Goal: Navigation & Orientation: Locate item on page

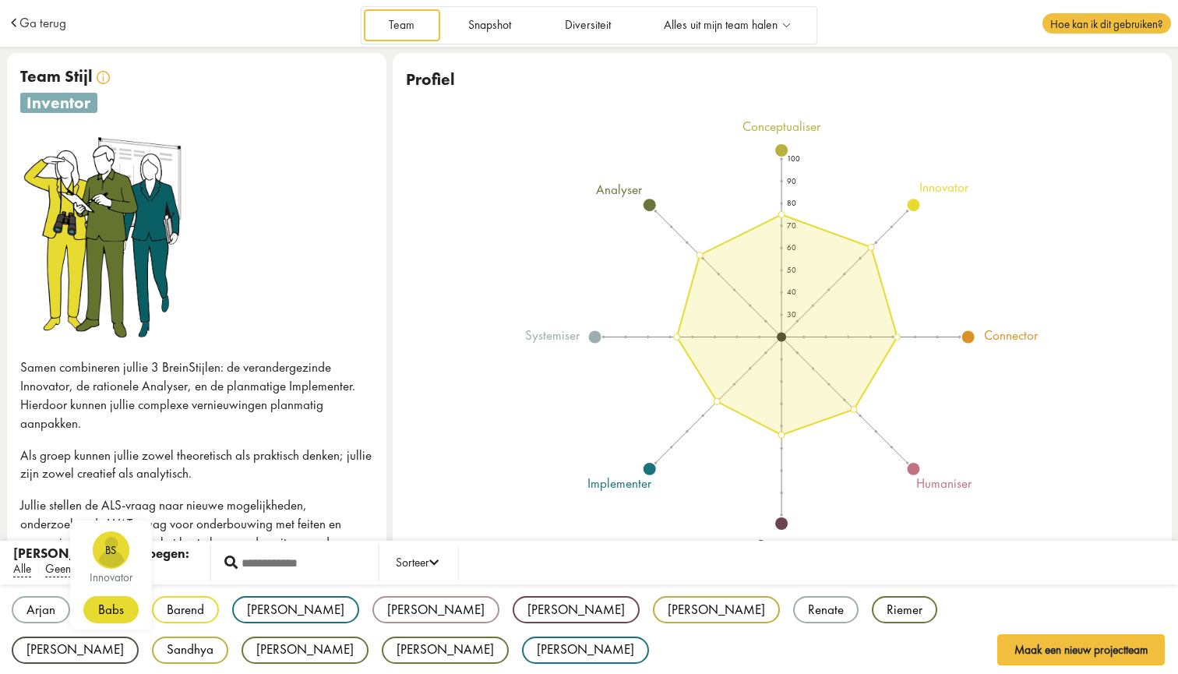
click at [116, 613] on div "Babs" at bounding box center [110, 609] width 55 height 27
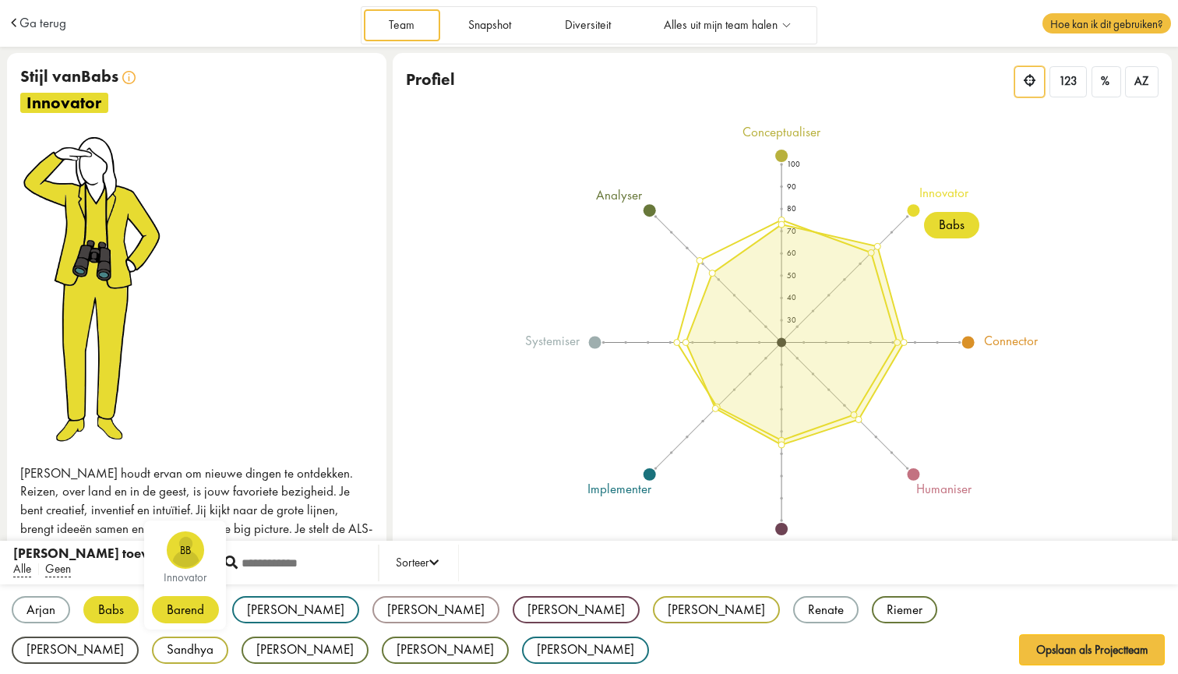
click at [182, 614] on div "Barend" at bounding box center [185, 609] width 67 height 27
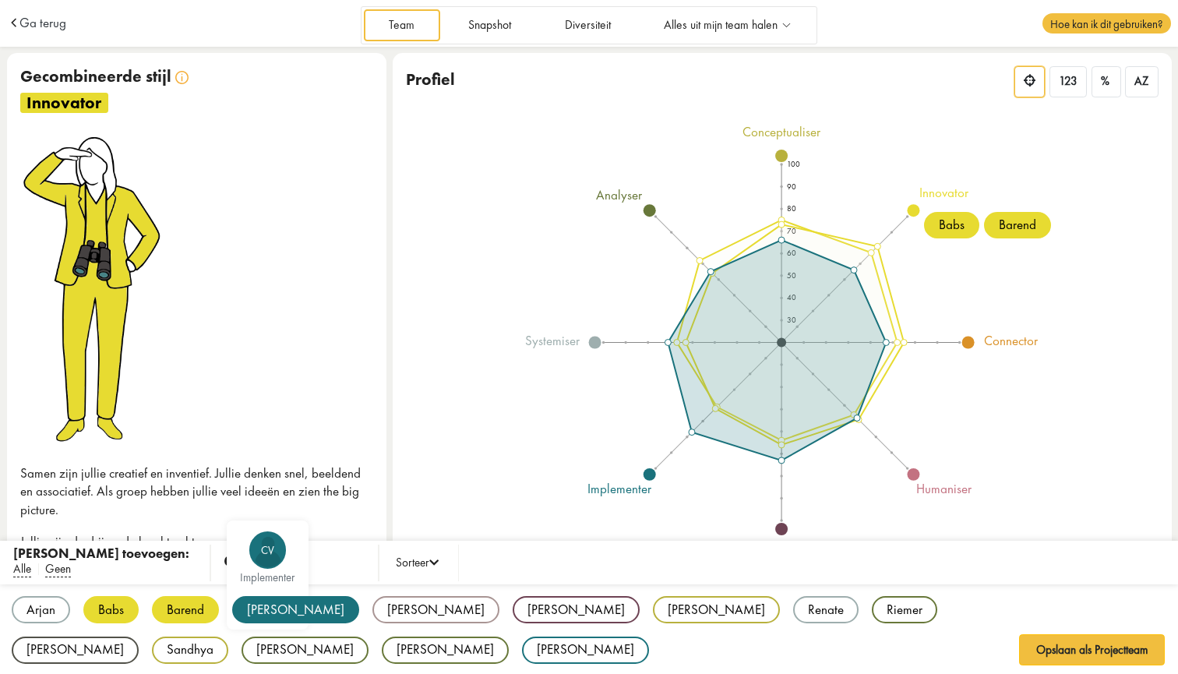
click at [262, 609] on div "[PERSON_NAME]" at bounding box center [295, 609] width 127 height 27
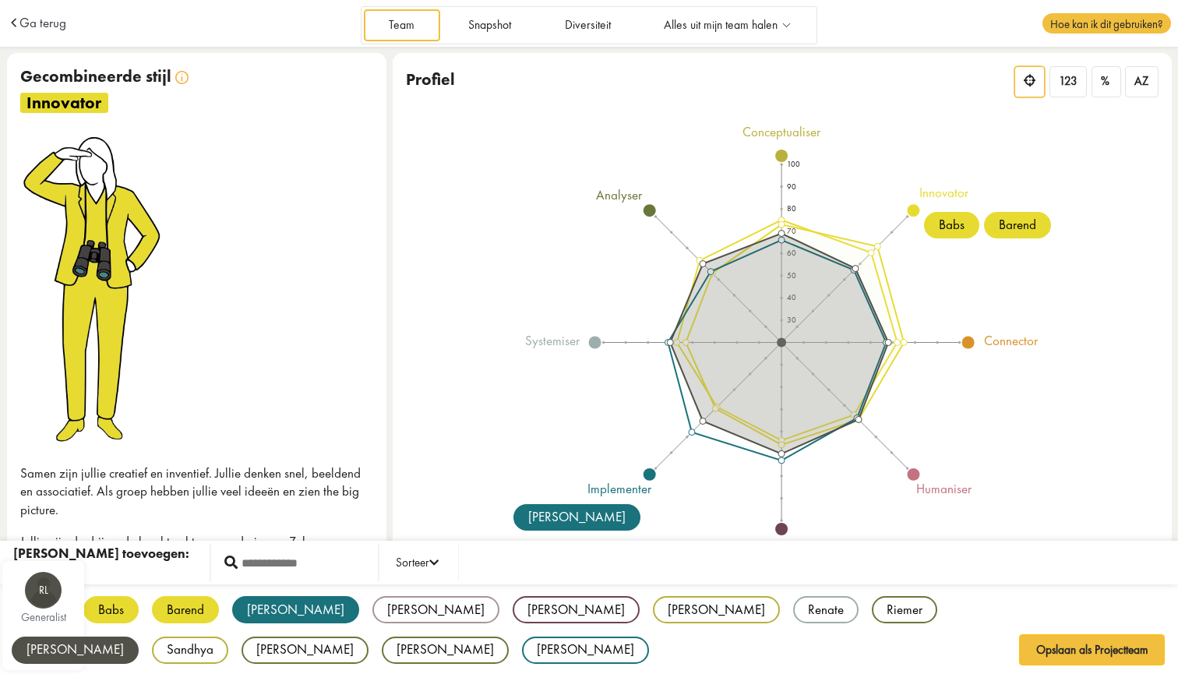
click at [139, 637] on div "[PERSON_NAME]" at bounding box center [75, 650] width 127 height 27
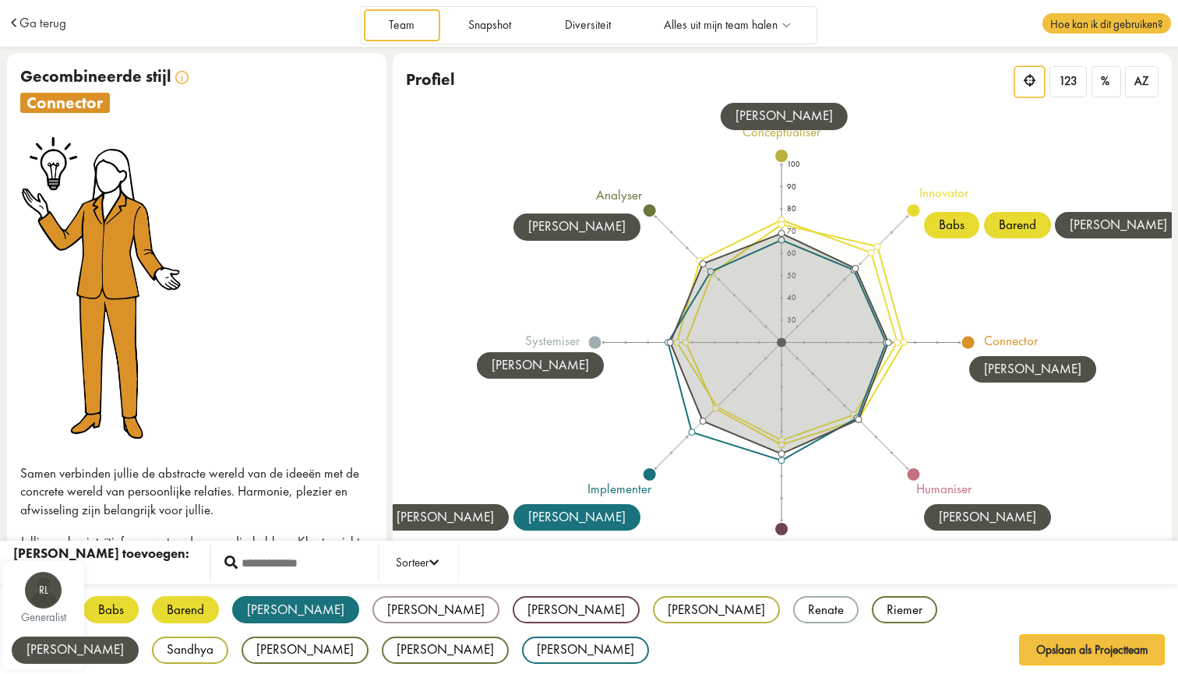
click at [139, 637] on div "[PERSON_NAME]" at bounding box center [75, 650] width 127 height 27
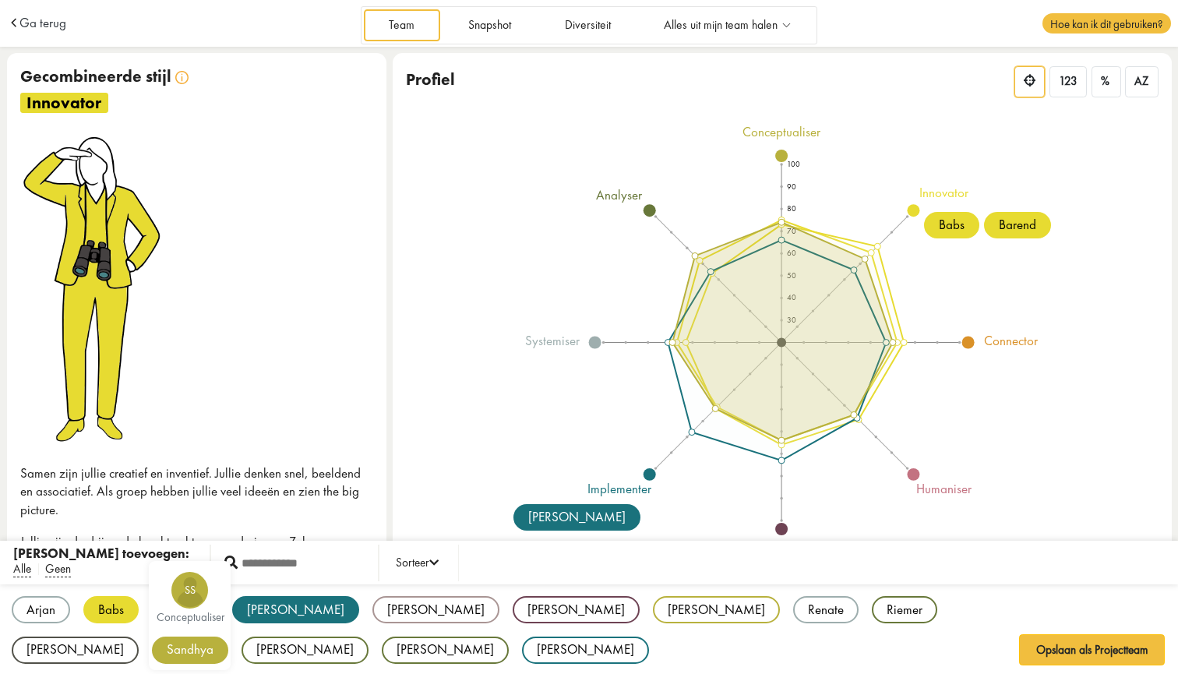
click at [228, 637] on div "Sandhya" at bounding box center [190, 650] width 76 height 27
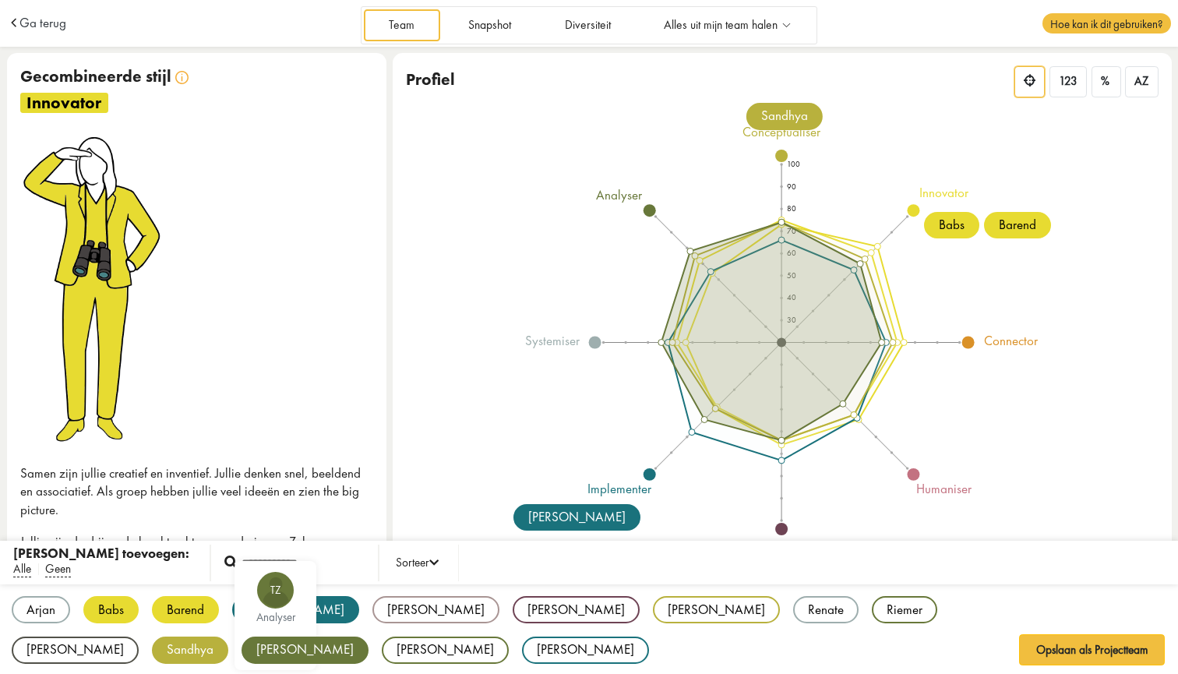
click at [369, 637] on div "[PERSON_NAME]" at bounding box center [305, 650] width 127 height 27
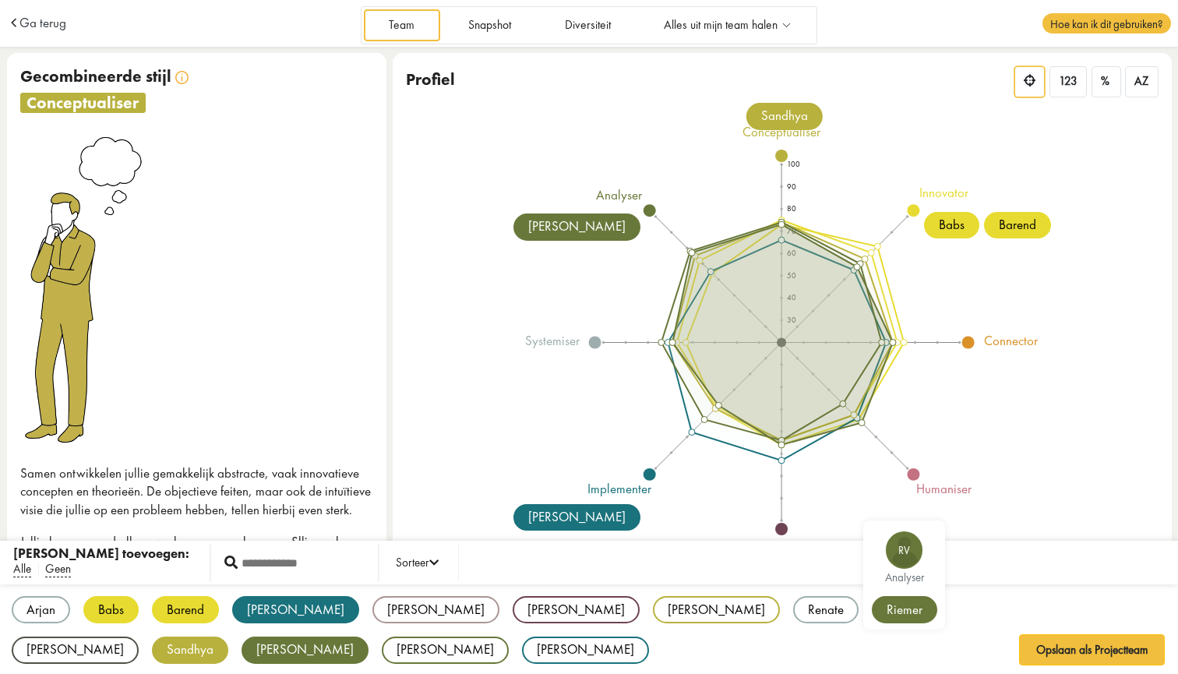
click at [872, 603] on div "Riemer" at bounding box center [904, 609] width 65 height 27
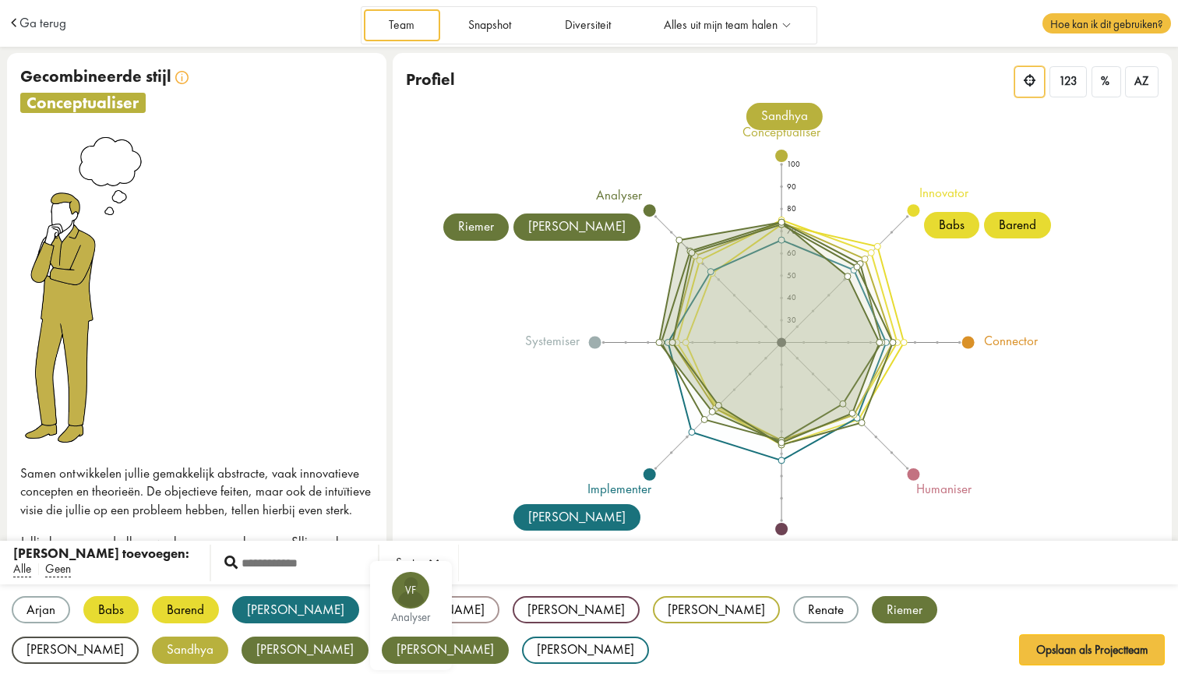
click at [382, 645] on div "[PERSON_NAME]" at bounding box center [445, 650] width 127 height 27
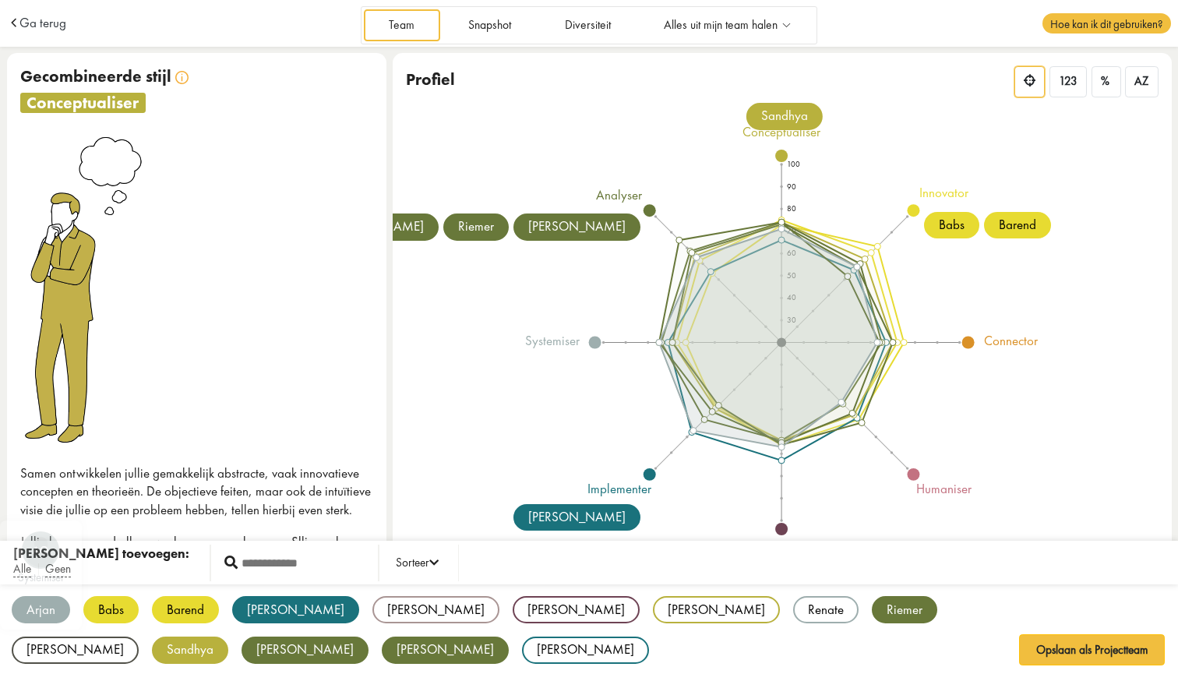
click at [22, 610] on div "Arjan" at bounding box center [41, 609] width 58 height 27
click at [793, 607] on div "Renate" at bounding box center [825, 609] width 65 height 27
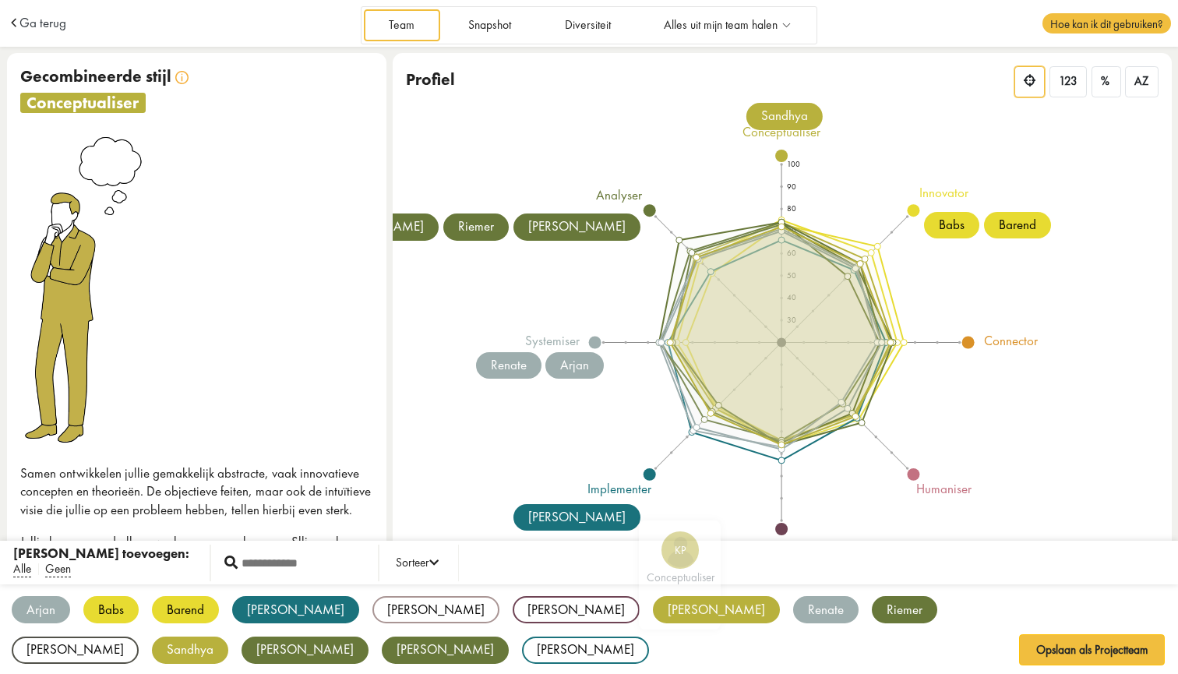
click at [653, 605] on div "[PERSON_NAME]" at bounding box center [716, 609] width 127 height 27
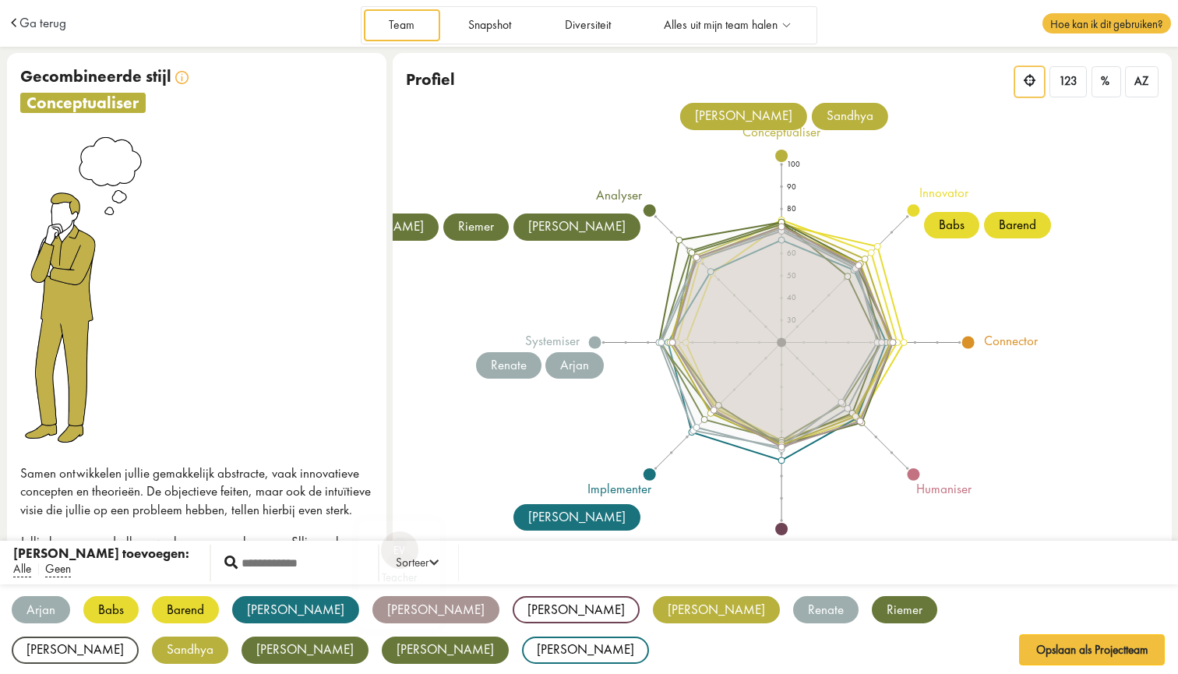
click at [372, 603] on div "[PERSON_NAME]" at bounding box center [435, 609] width 127 height 27
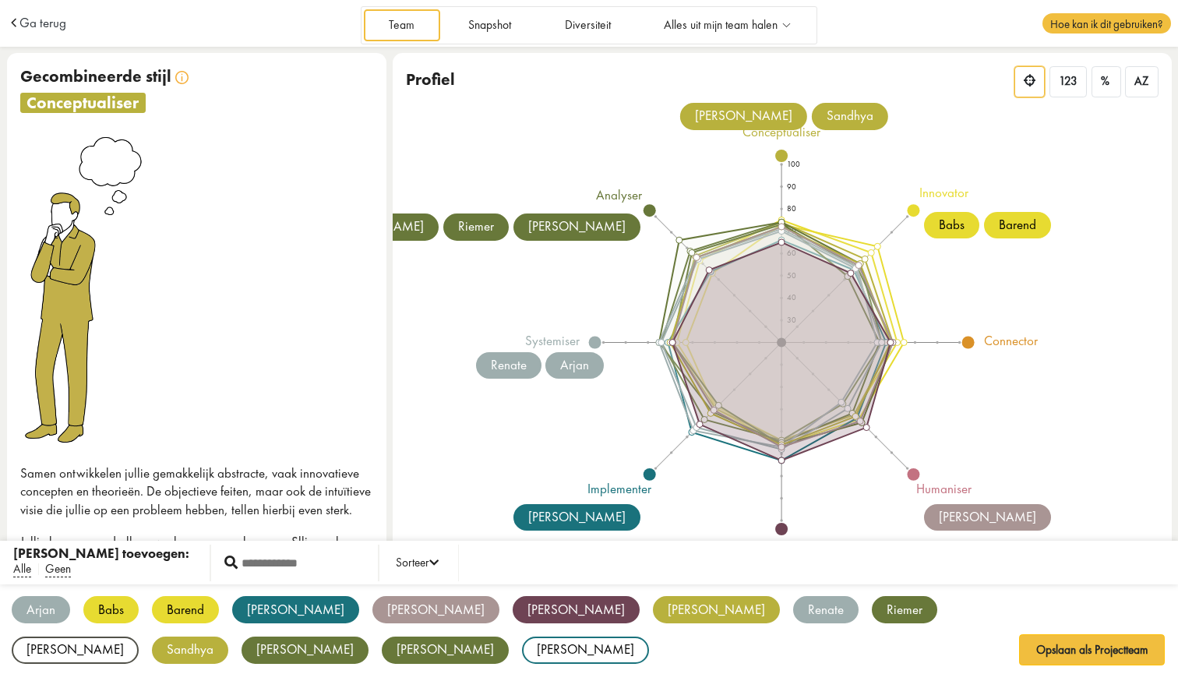
click at [513, 609] on div "[PERSON_NAME]" at bounding box center [576, 609] width 127 height 27
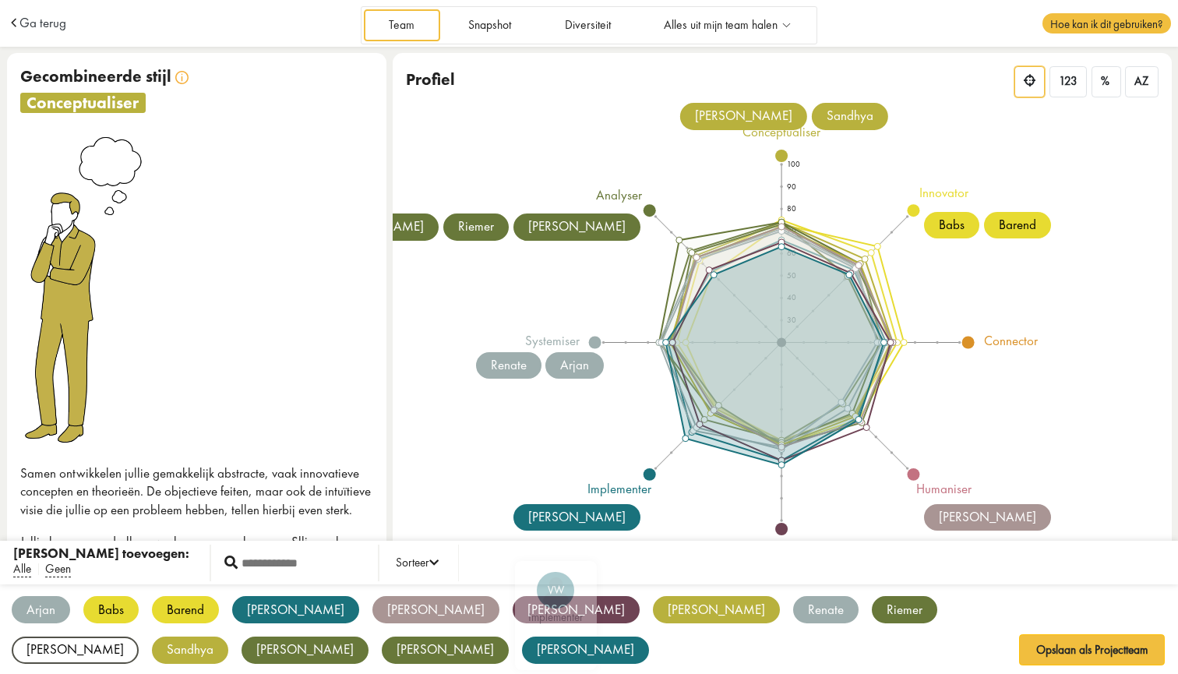
click at [522, 648] on div "[PERSON_NAME]" at bounding box center [585, 650] width 127 height 27
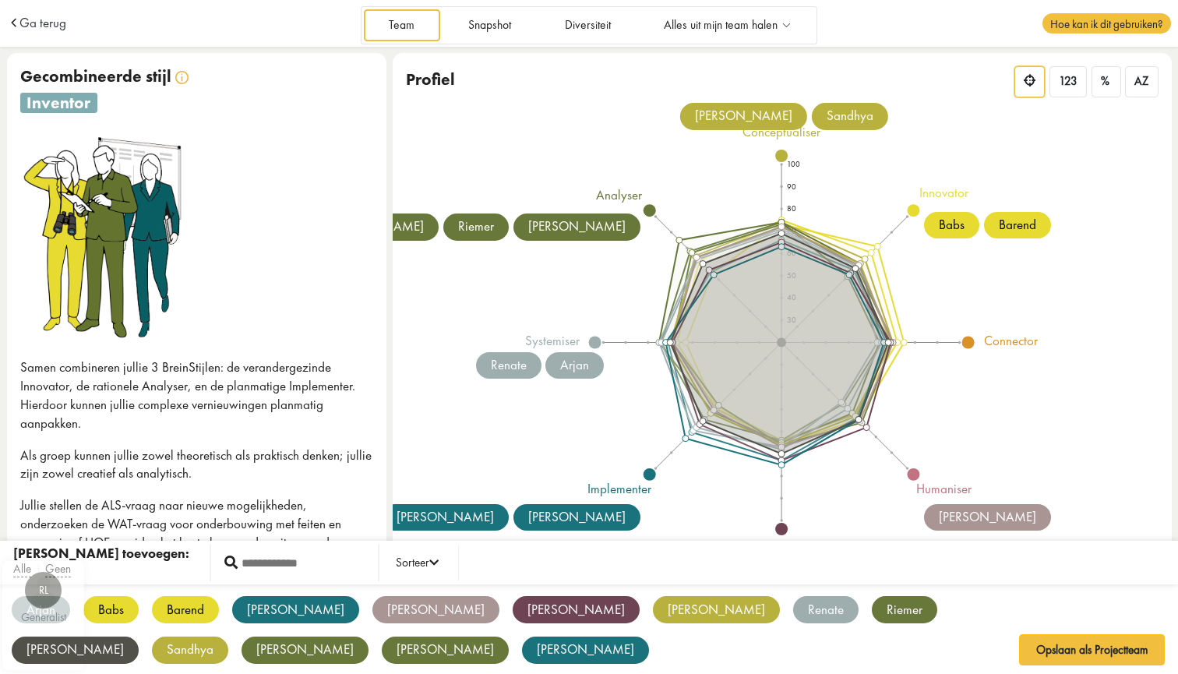
click at [139, 637] on div "[PERSON_NAME]" at bounding box center [75, 650] width 127 height 27
